Goal: Task Accomplishment & Management: Manage account settings

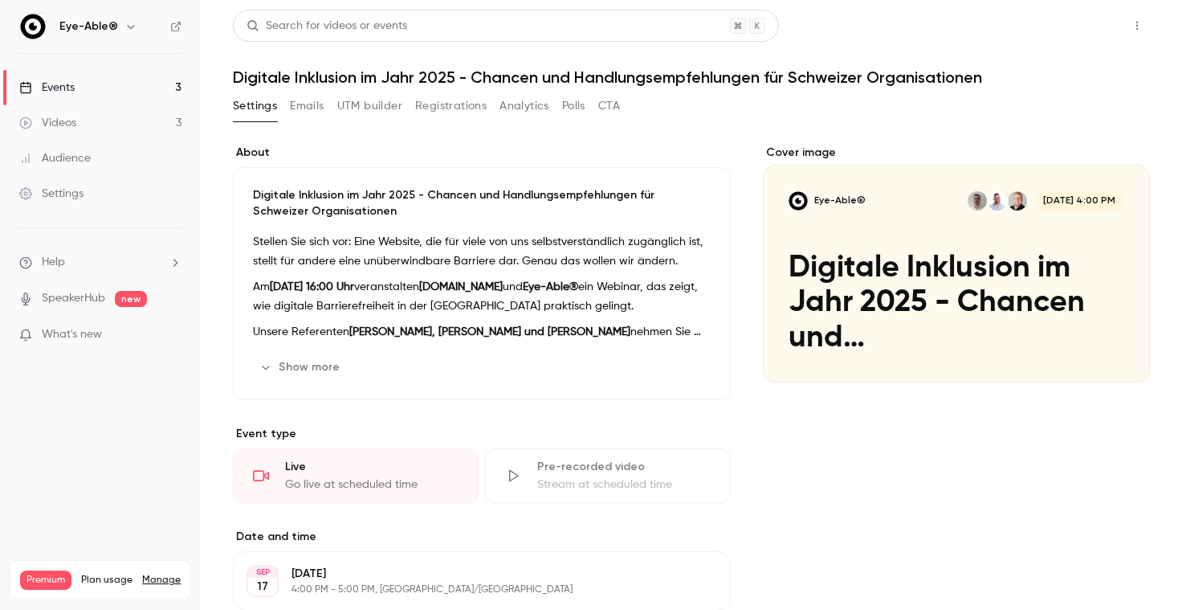
click at [1098, 31] on button "Share" at bounding box center [1079, 26] width 63 height 32
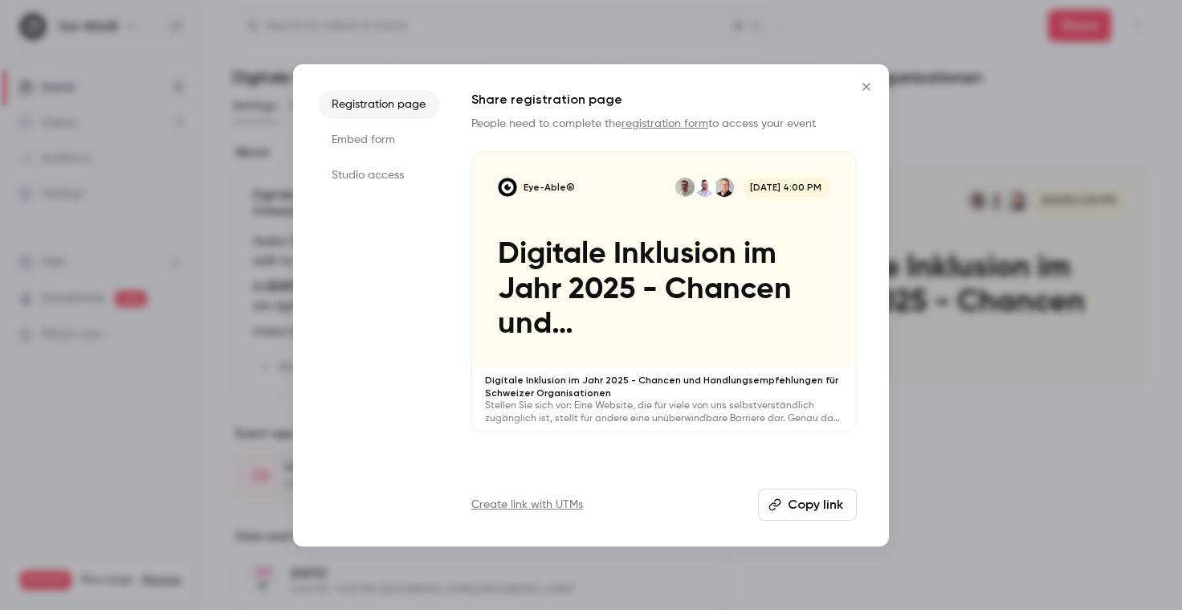
click at [869, 82] on icon "Close" at bounding box center [866, 86] width 19 height 13
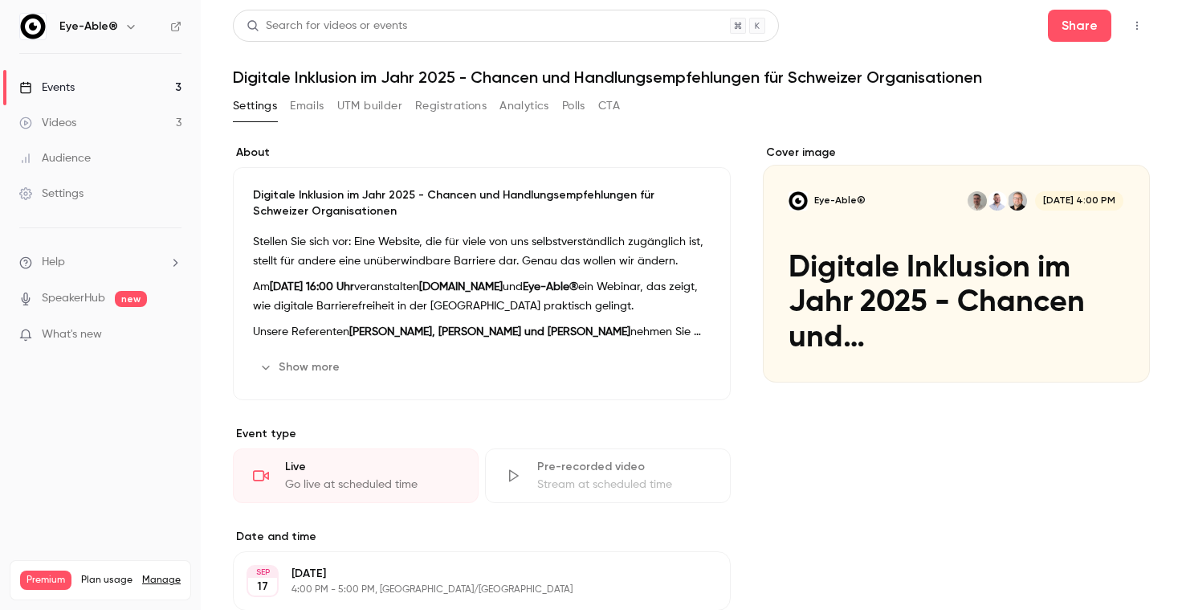
click at [1128, 18] on button "button" at bounding box center [1137, 26] width 26 height 26
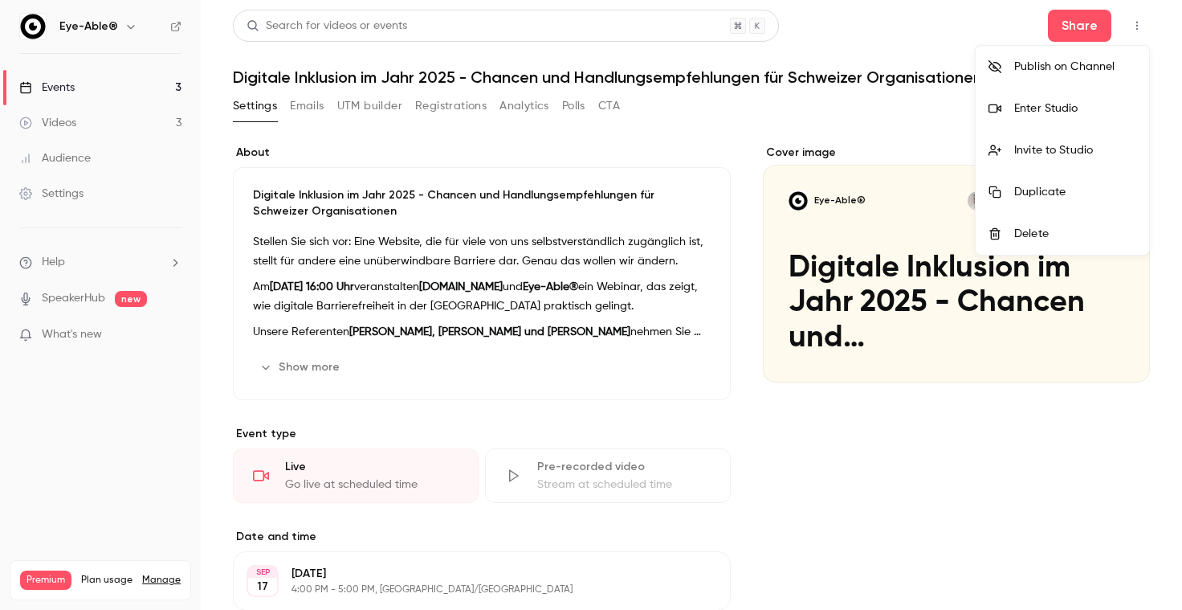
click at [1095, 101] on div "Enter Studio" at bounding box center [1075, 108] width 122 height 16
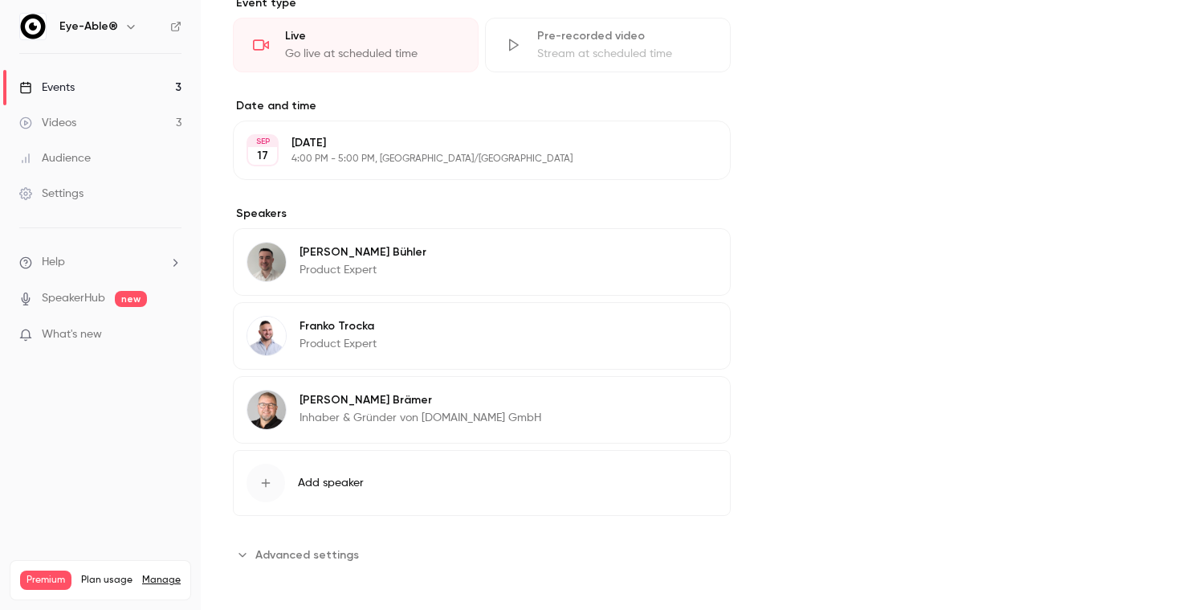
scroll to position [430, 0]
click at [369, 553] on section "**********" at bounding box center [482, 555] width 498 height 26
click at [325, 547] on span "Advanced settings" at bounding box center [307, 555] width 104 height 17
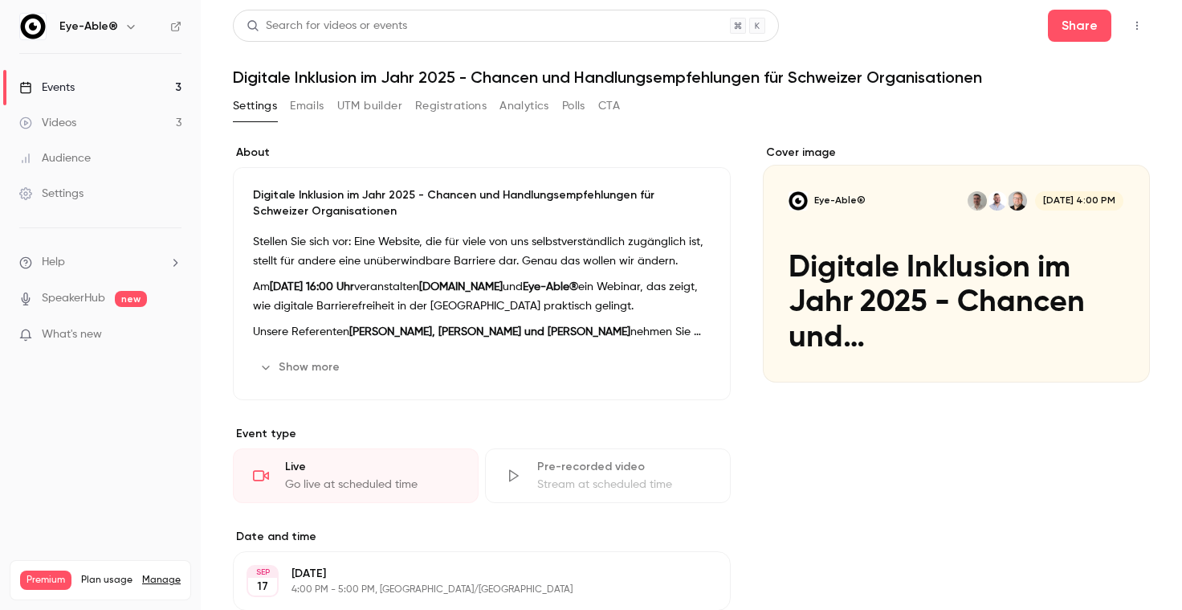
click at [136, 93] on link "Events 3" at bounding box center [100, 87] width 201 height 35
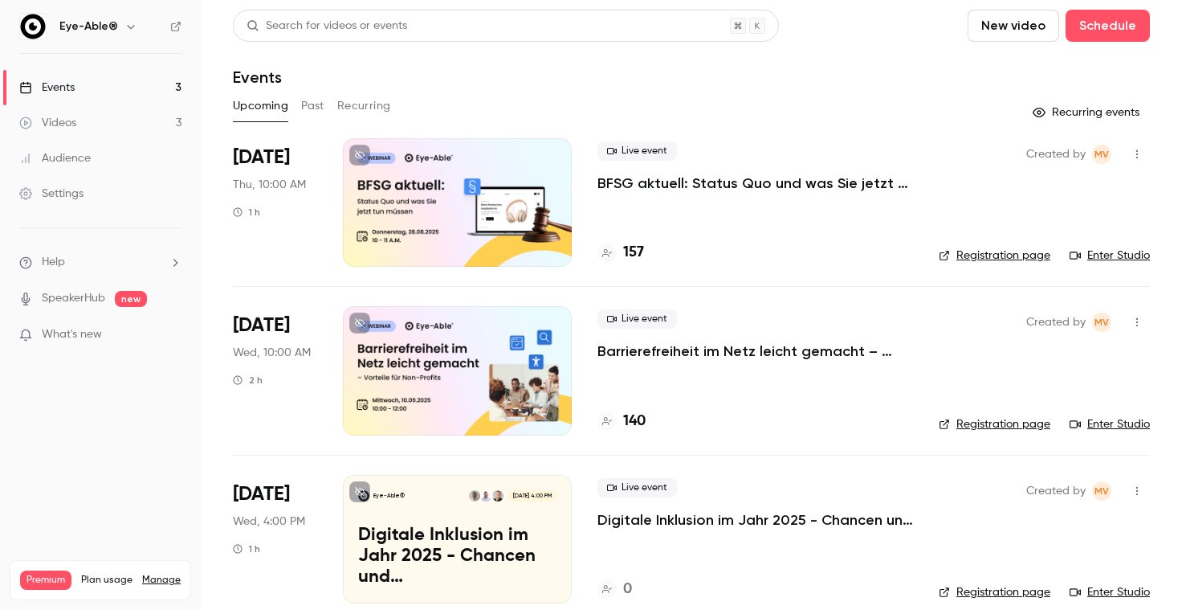
click at [686, 188] on p "BFSG aktuell: Status Quo und was Sie jetzt tun müssen" at bounding box center [755, 182] width 316 height 19
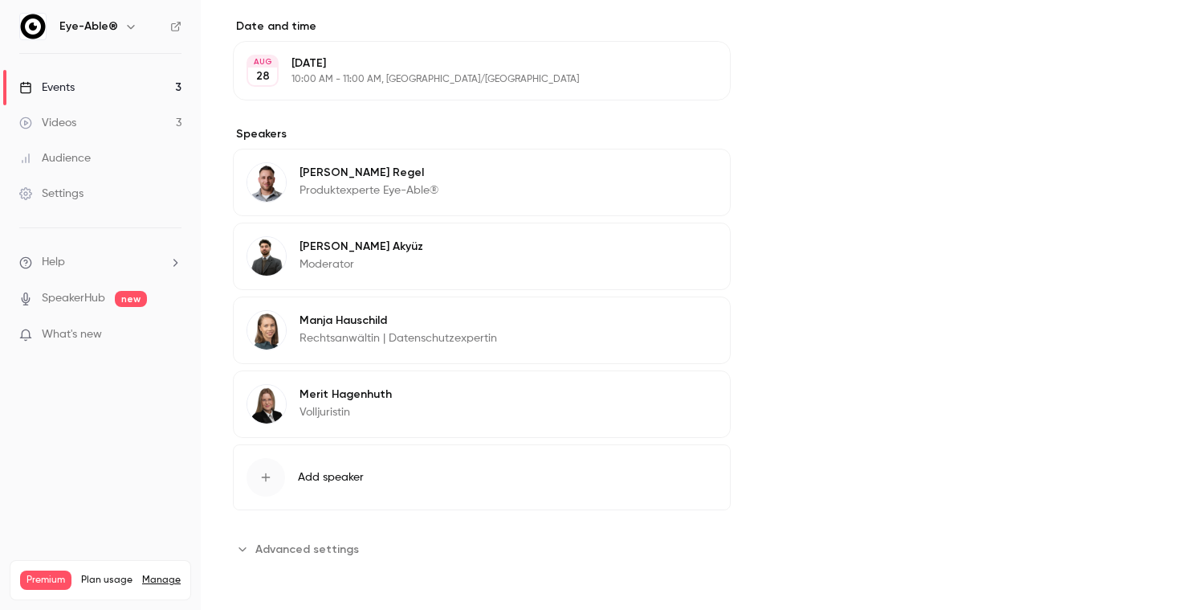
click at [332, 549] on span "Advanced settings" at bounding box center [307, 548] width 104 height 17
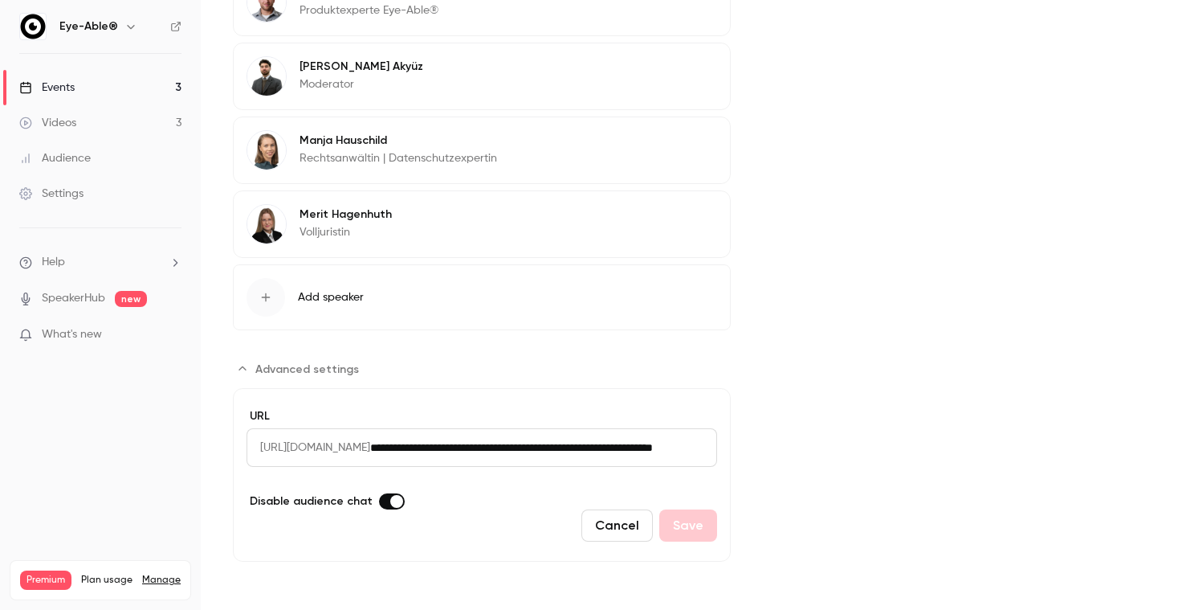
scroll to position [667, 0]
click at [390, 504] on span "Advanced settings" at bounding box center [396, 501] width 13 height 13
click at [678, 516] on button "Save" at bounding box center [688, 525] width 58 height 32
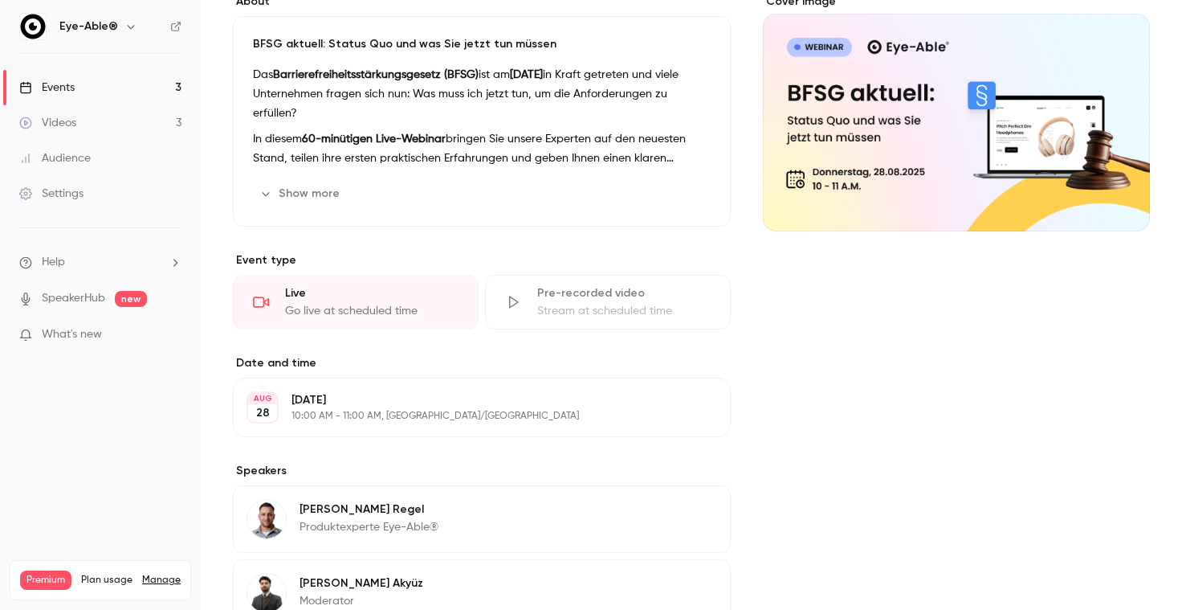
scroll to position [0, 0]
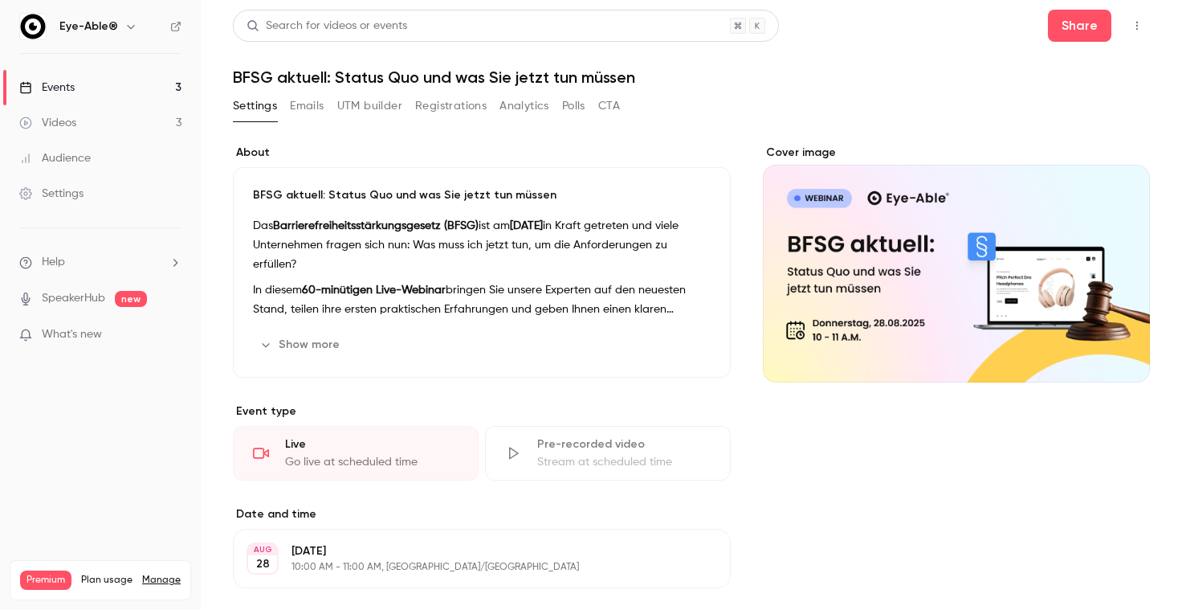
click at [105, 93] on link "Events 3" at bounding box center [100, 87] width 201 height 35
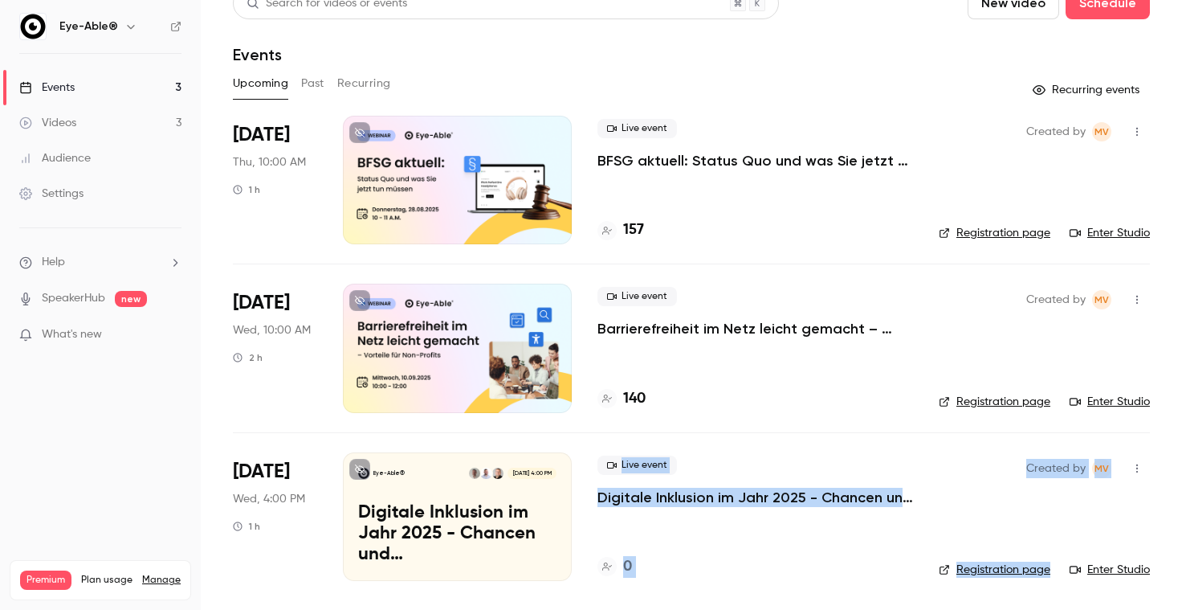
drag, startPoint x: 1003, startPoint y: 585, endPoint x: 512, endPoint y: 622, distance: 492.9
click at [512, 609] on html "Eye-Able® Events 3 Videos 3 Audience Settings Help SpeakerHub new What's new Pr…" at bounding box center [591, 305] width 1182 height 610
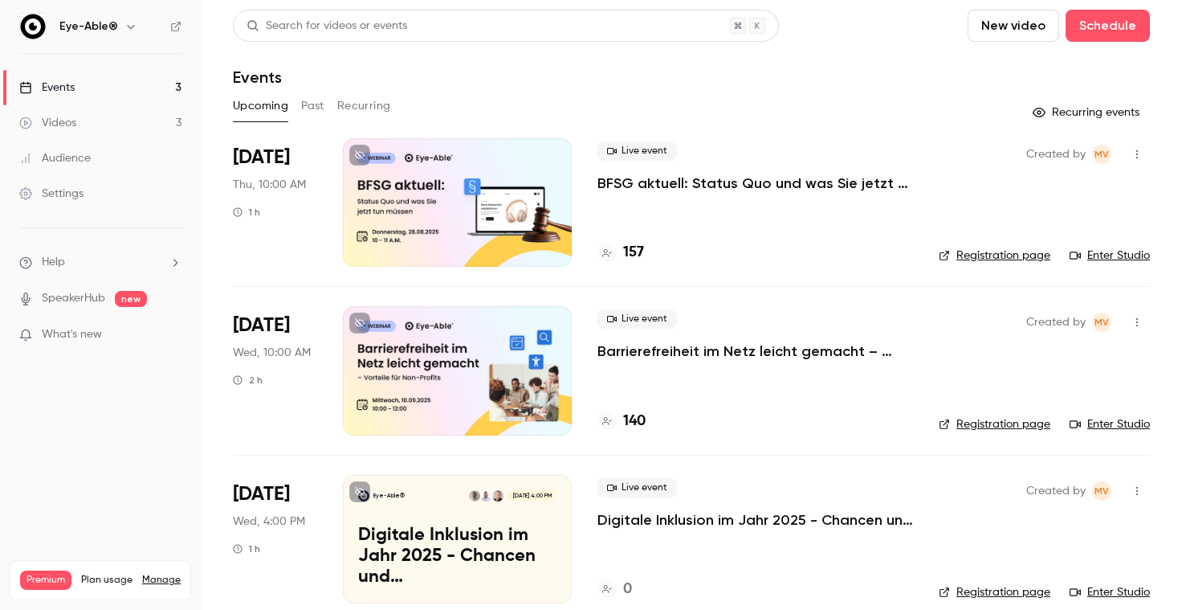
click at [700, 400] on div "Live event Barrierefreiheit im Netz leicht gemacht – Vorteile für Non-Profits 1…" at bounding box center [755, 370] width 316 height 128
